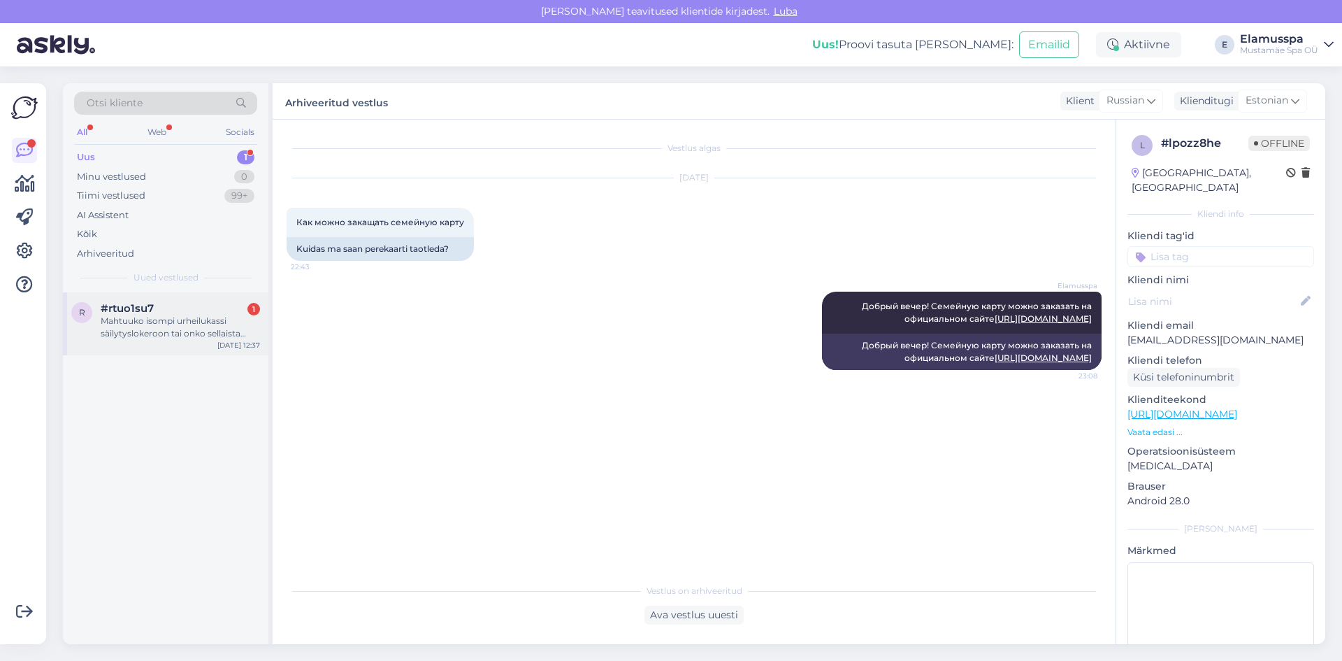
click at [153, 345] on div "r #rtuo1su7 1 Mahtuuko isompi urheilukassi säilytyslokeroon tai onko sellaista …" at bounding box center [165, 323] width 205 height 63
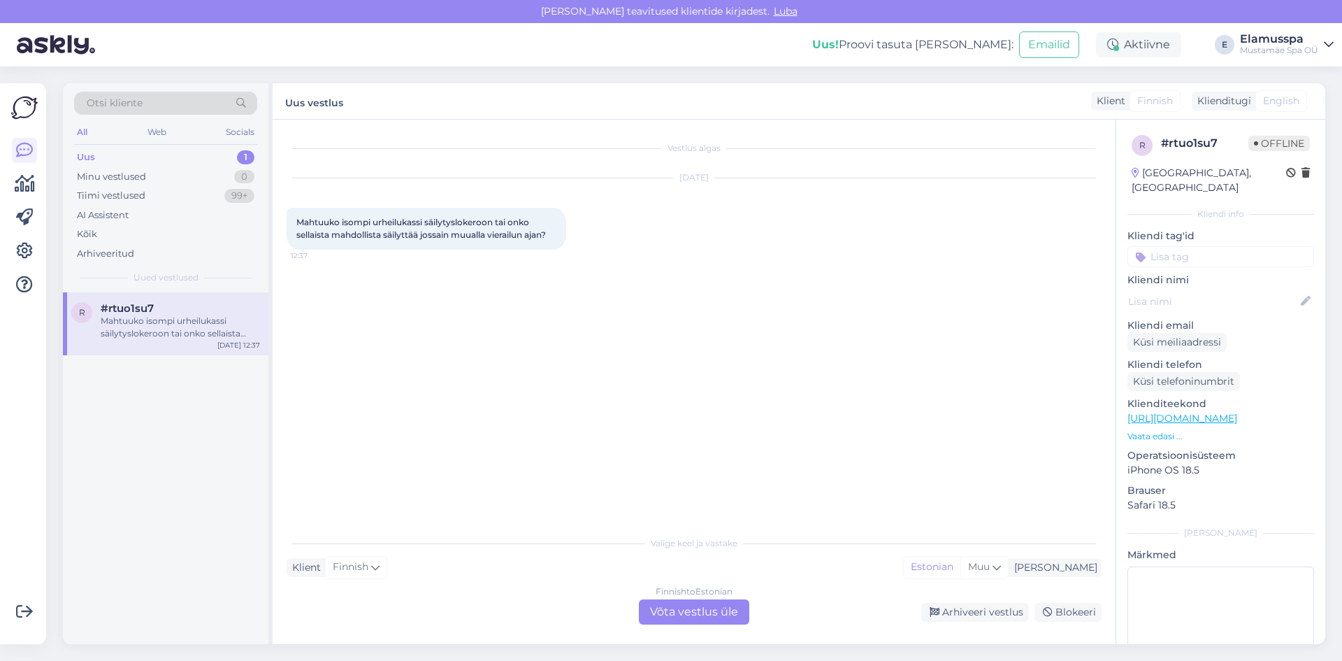
click at [693, 619] on div "Finnish to Estonian Võta vestlus üle" at bounding box center [694, 611] width 110 height 25
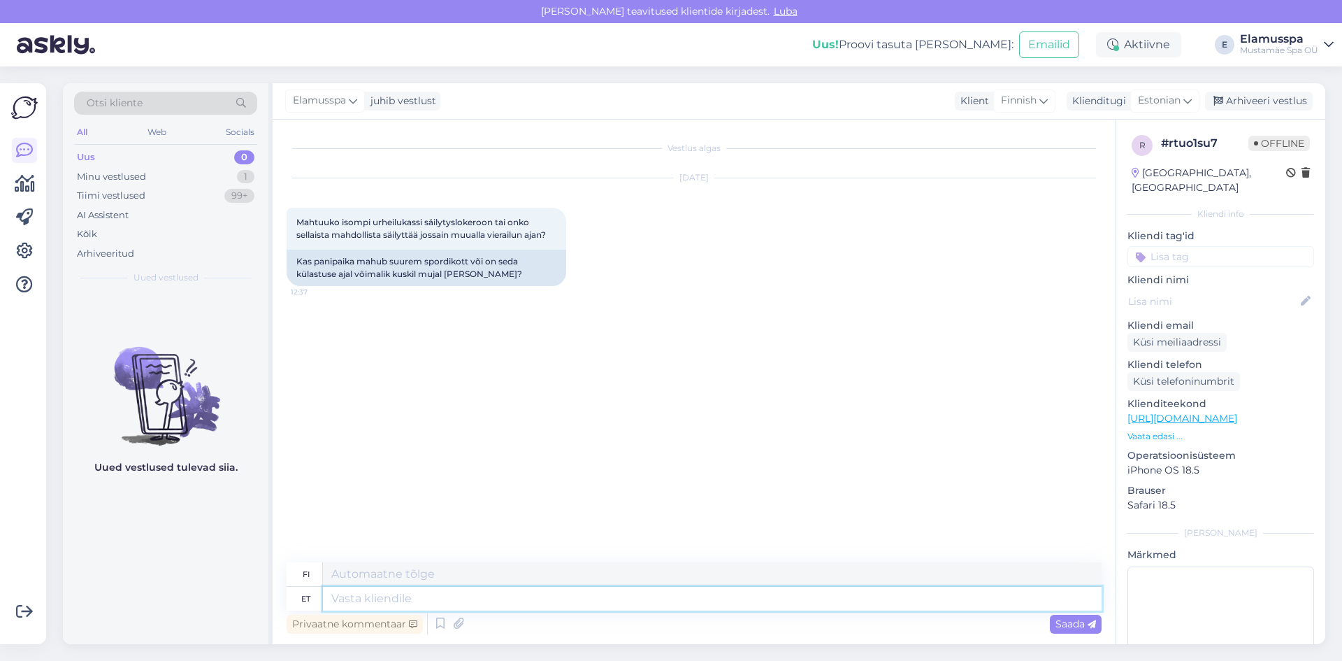
click at [435, 601] on textarea at bounding box center [712, 598] width 779 height 24
type textarea "Tere,"
type textarea "Hei,"
type textarea "Tere, suurem ko"
type textarea "Hei, isompi"
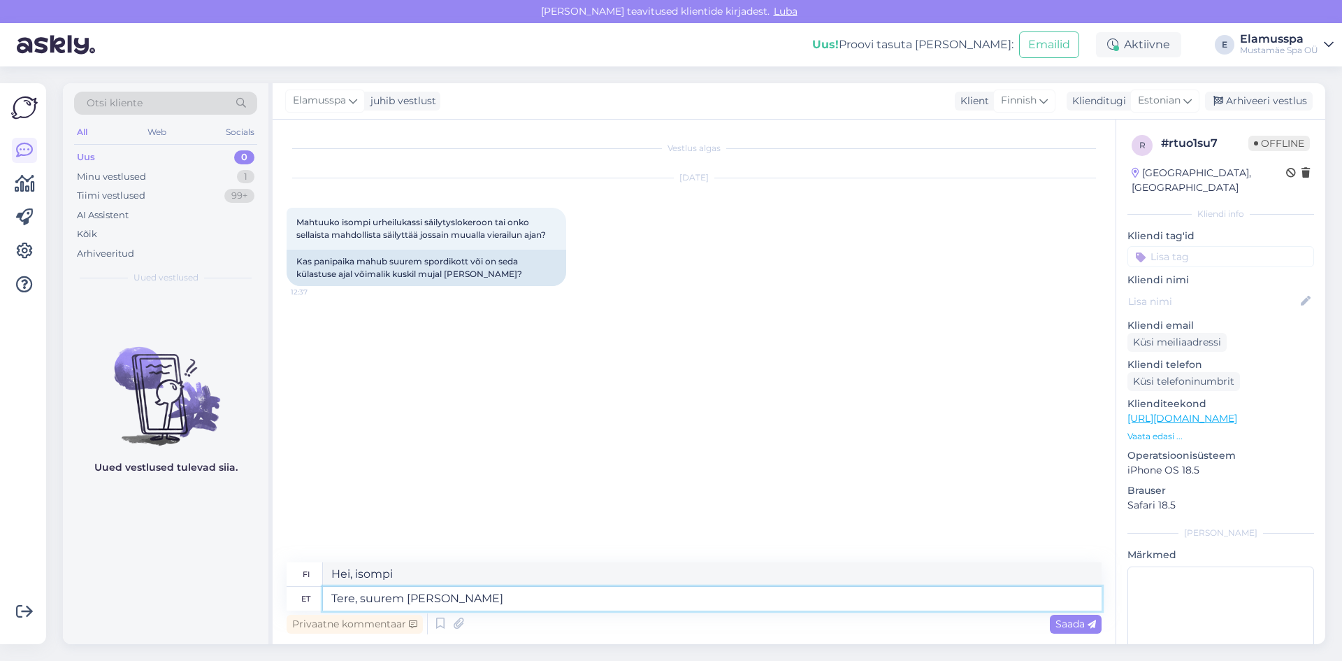
type textarea "Tere, suurem [PERSON_NAME]"
type textarea "Hei, isompi laukku"
type textarea "Tere, suurem [PERSON_NAME] peaks"
type textarea "Hei, tarvitsisin isomman laukun."
type textarea "Tere, suurem [PERSON_NAME] peaks mahtuma, k"
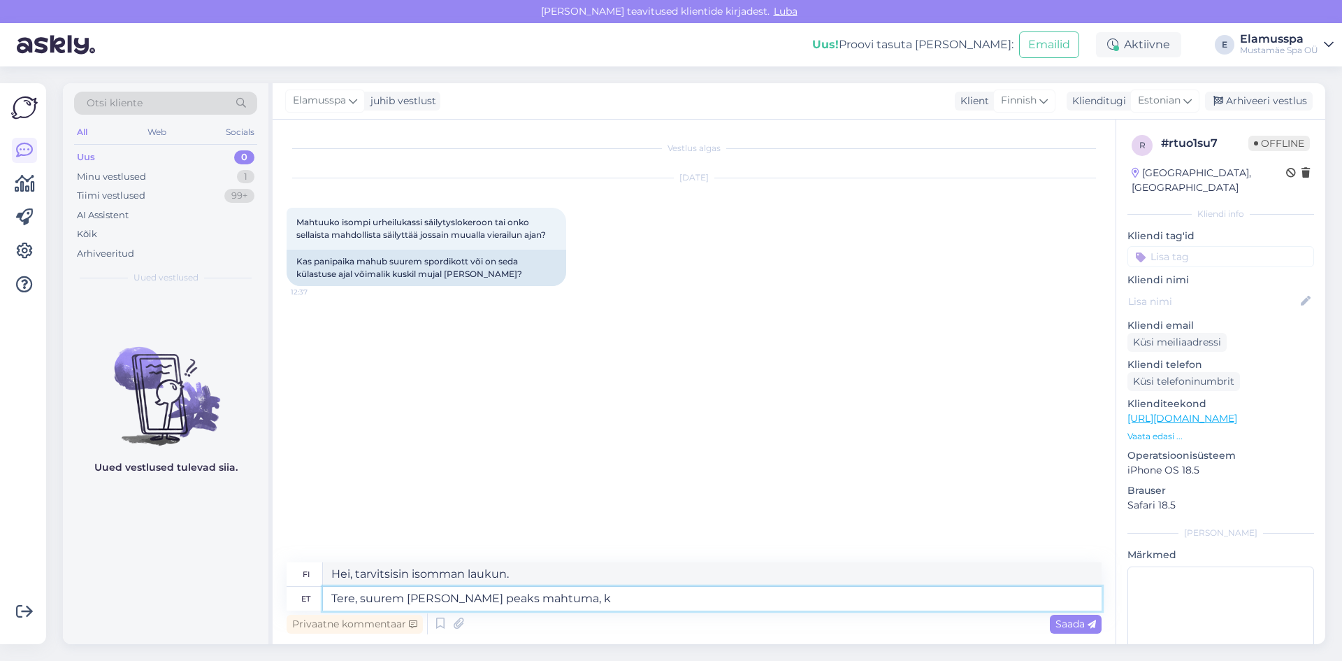
type textarea "Hei, isompi laukku pitäisi mahtua."
type textarea "Tere, suurem [PERSON_NAME] peaks mahtuma, kuid"
type textarea "Hei, isomman laukun pitäisi mahtua, mutta"
type textarea "Tere, suurem [PERSON_NAME] peaks mahtuma, kuid vajadusel o"
type textarea "Hei, isomman laukun pitäisi sopia, mutta tarvittaessa"
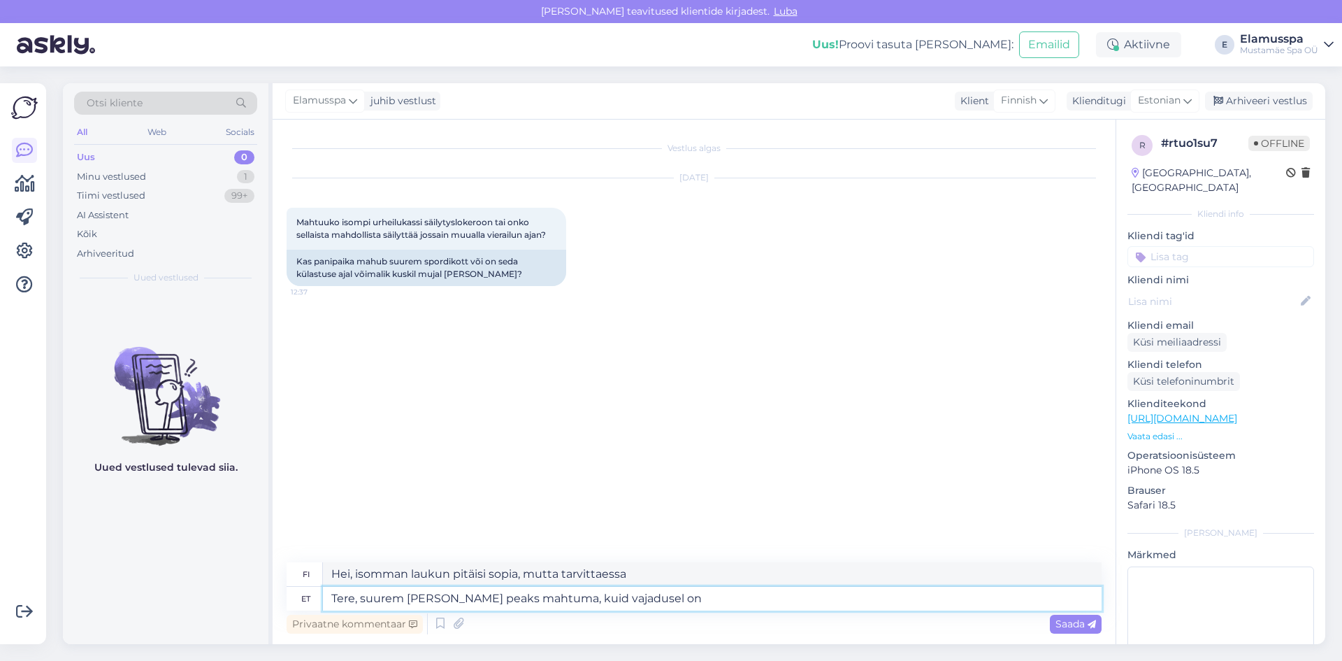
type textarea "Tere, suurem [PERSON_NAME] peaks mahtuma, kuid vajadusel on"
type textarea "Hei, isomman laukun pitäisi mahtua, mutta tarvittaessa on olemassa"
type textarea "Tere, suurem [PERSON_NAME] peaks mahtuma, kuid vajadusel on ka"
type textarea "Hei, isomman laukun pitäisi mahtua, mutta tarvittaessa on myös"
type textarea "Tere, suurem [PERSON_NAME] peaks mahtuma, kuid vajadusel on ka muu k"
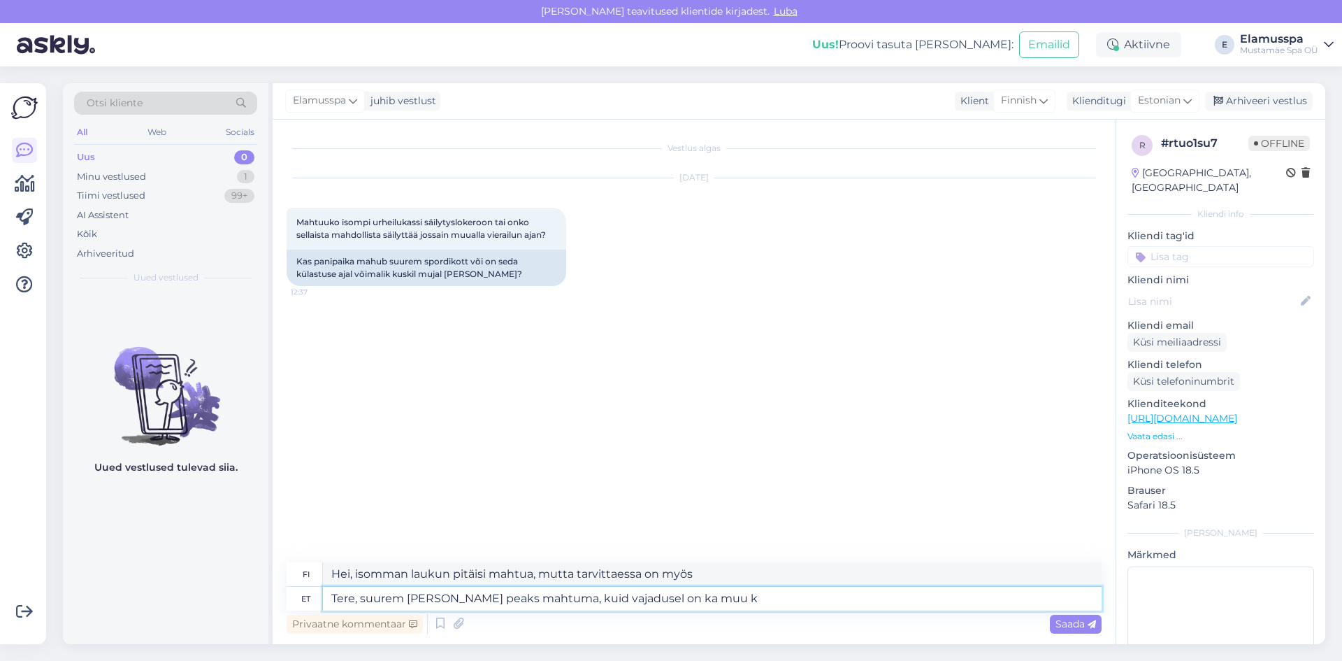
type textarea "Hei, isomman laukun pitäisi mahtua, mutta tarvittaessa on myös toinen."
type textarea "Tere, suurem [PERSON_NAME] peaks mahtuma, kuid vajadusel on ka muu koht"
type textarea "Hei, isomman laukun pitäisi mahtua, mutta tarvittaessa on myös toinen paikka."
type textarea "Tere, suurem [PERSON_NAME] peaks mahtuma, kuid vajadusel on ka muu koht olemas."
click at [1091, 618] on span "Saada" at bounding box center [1075, 623] width 41 height 13
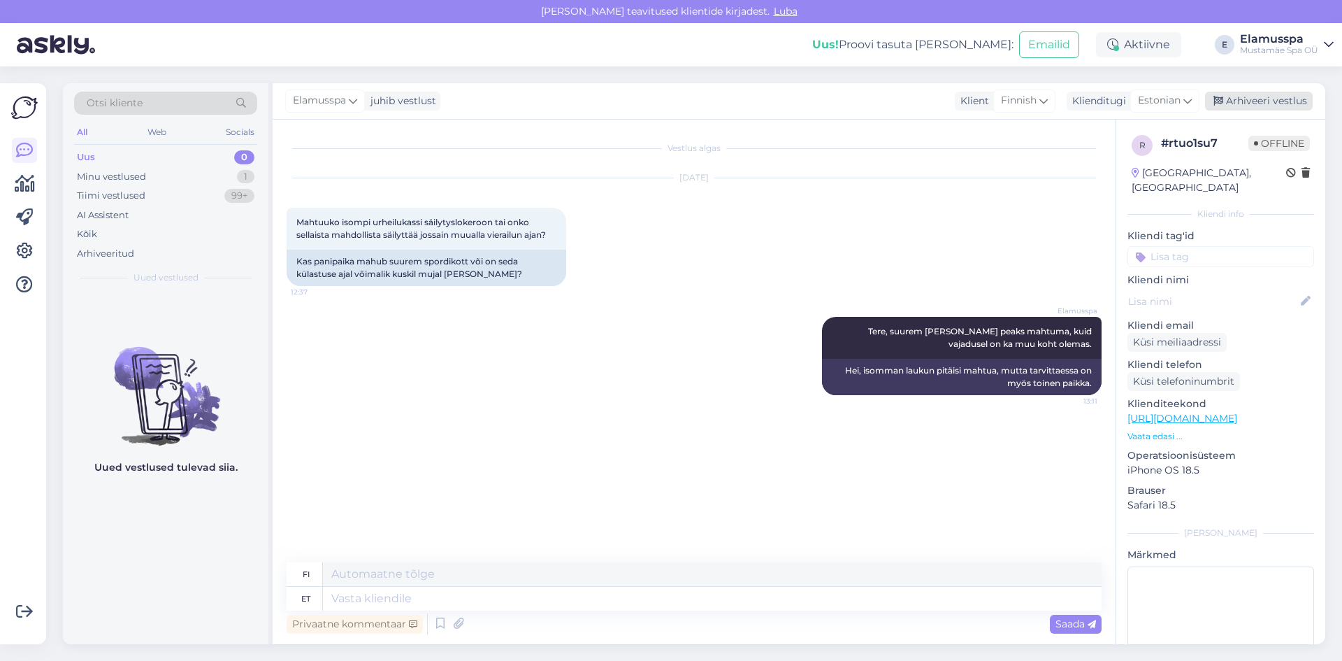
click at [1247, 96] on div "Arhiveeri vestlus" at bounding box center [1259, 101] width 108 height 19
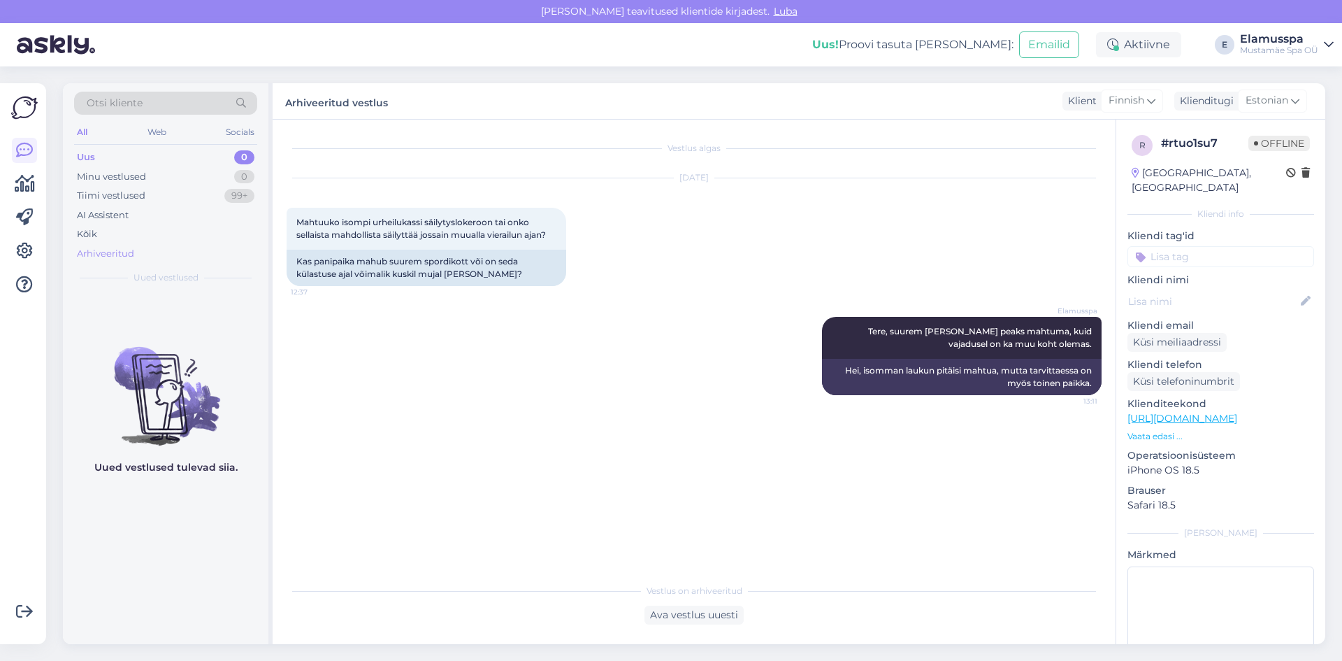
click at [115, 255] on div "Arhiveeritud" at bounding box center [105, 254] width 57 height 14
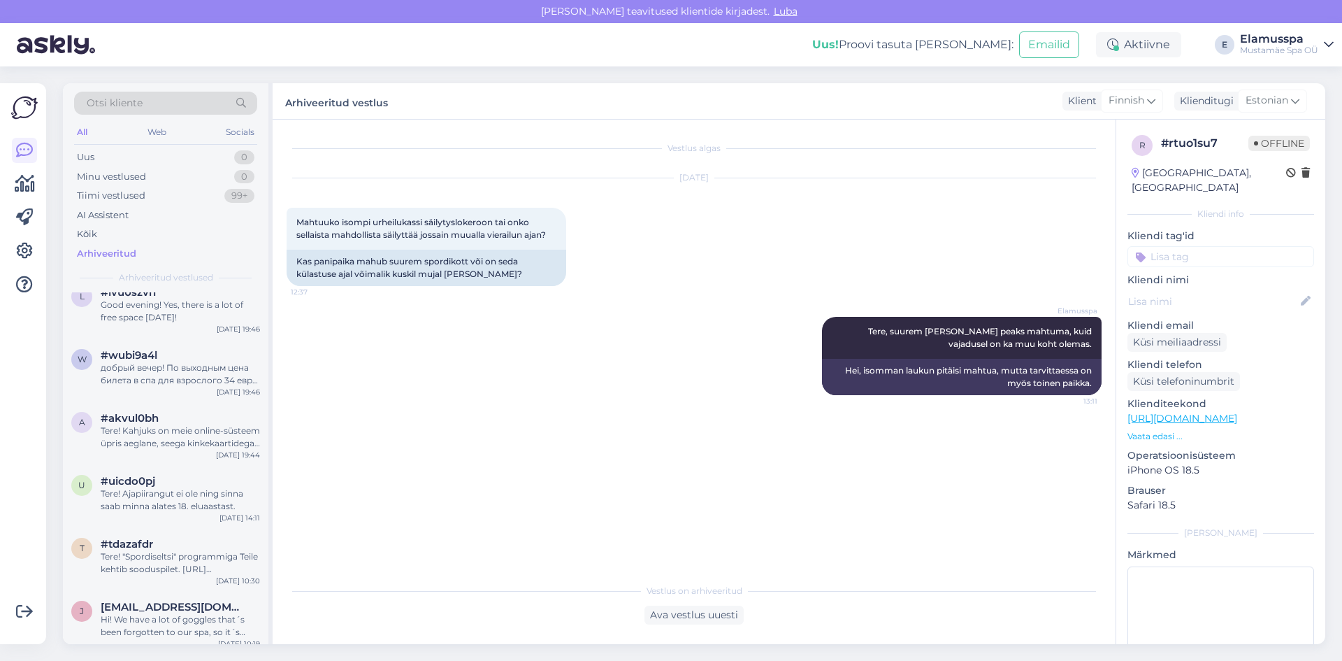
scroll to position [349, 0]
